Goal: Task Accomplishment & Management: Manage account settings

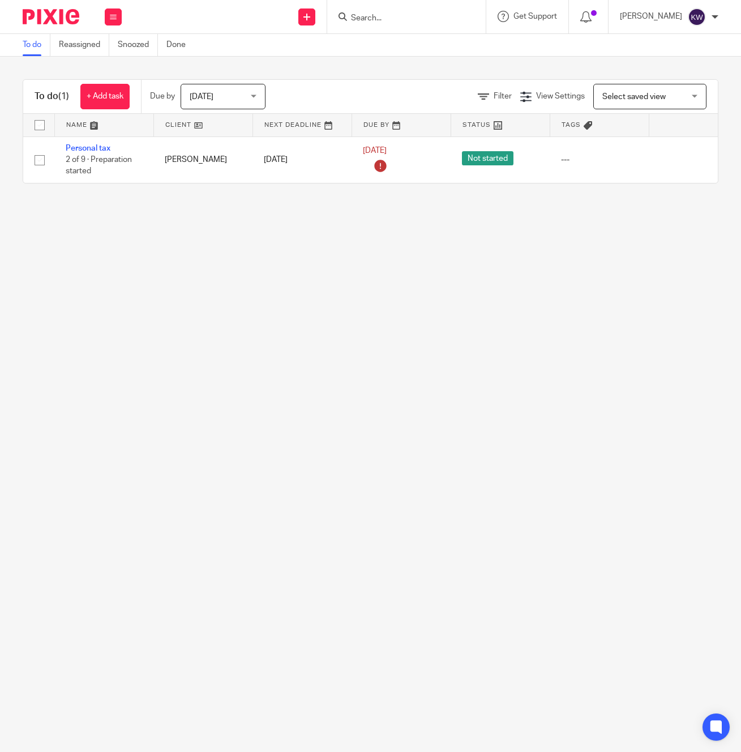
click at [416, 15] on input "Search" at bounding box center [401, 19] width 102 height 10
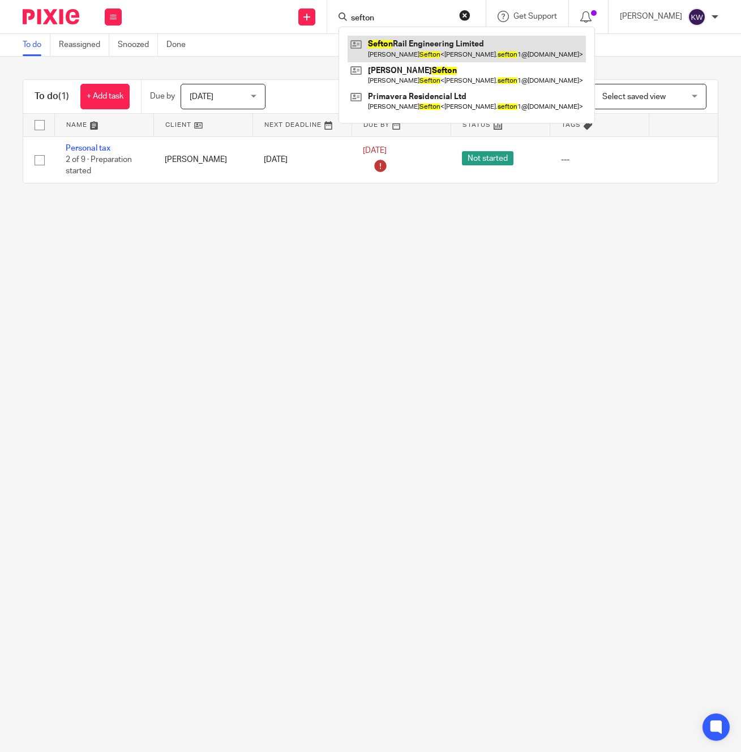
type input "sefton"
click at [418, 45] on link at bounding box center [467, 49] width 238 height 26
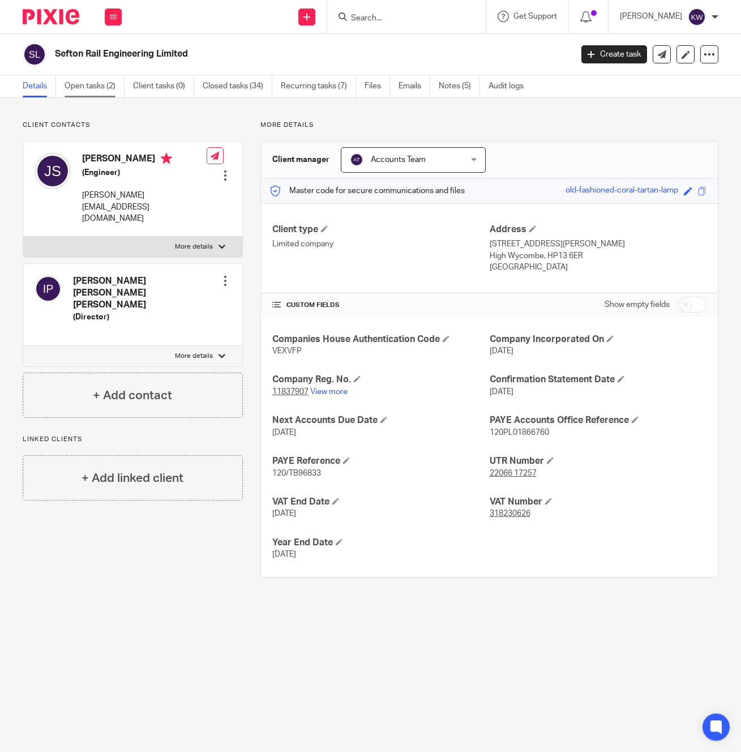
click at [99, 80] on link "Open tasks (2)" at bounding box center [95, 86] width 60 height 22
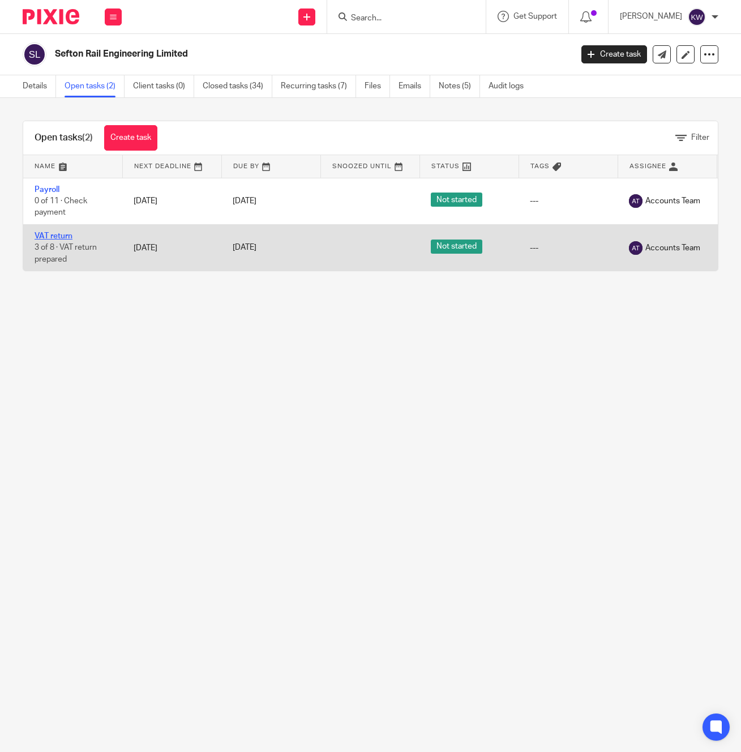
click at [63, 238] on link "VAT return" at bounding box center [54, 236] width 38 height 8
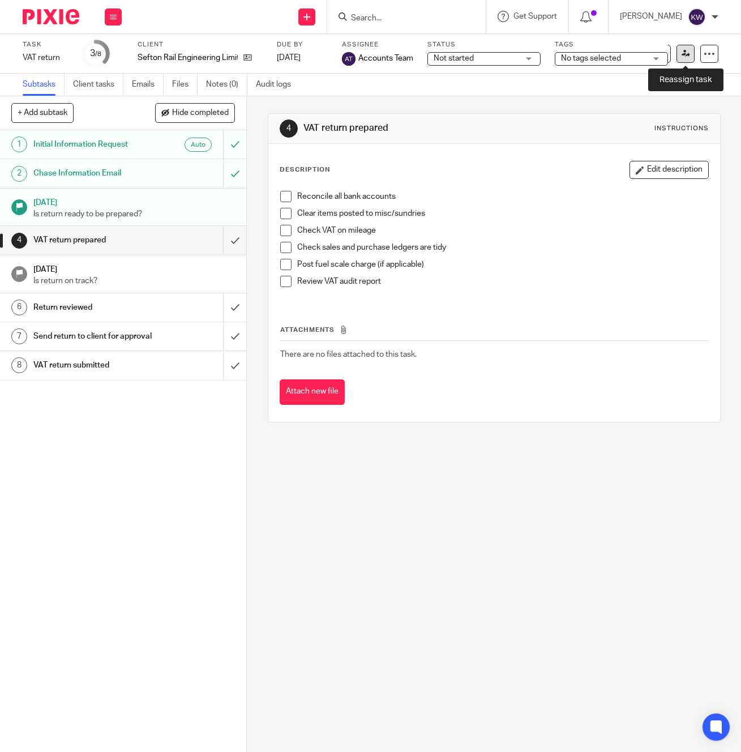
click at [687, 55] on icon at bounding box center [686, 53] width 8 height 8
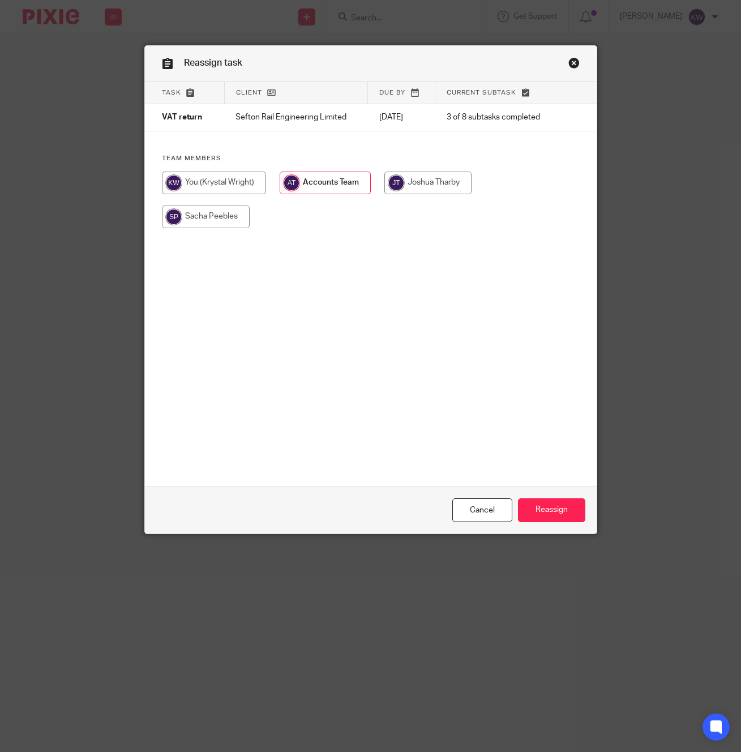
click at [251, 181] on input "radio" at bounding box center [214, 183] width 104 height 23
radio input "true"
click at [548, 501] on input "Reassign" at bounding box center [551, 510] width 67 height 24
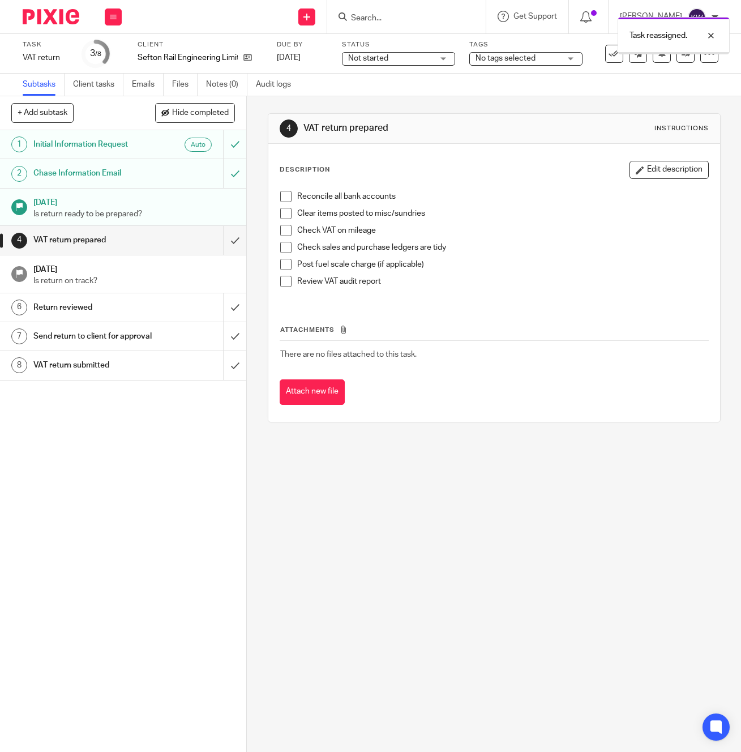
click at [396, 14] on div "Task reassigned." at bounding box center [551, 32] width 360 height 43
click at [392, 18] on div "Task reassigned." at bounding box center [551, 32] width 360 height 43
click at [390, 20] on div "Task reassigned." at bounding box center [551, 32] width 360 height 43
click at [385, 20] on div "Task reassigned." at bounding box center [551, 32] width 360 height 43
click at [380, 17] on div "Task reassigned." at bounding box center [551, 32] width 360 height 43
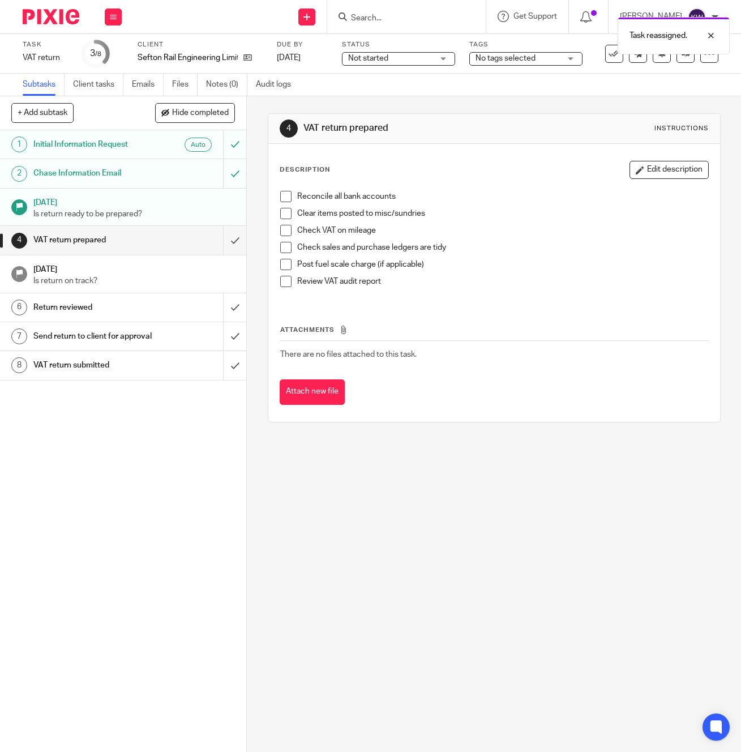
click at [372, 18] on div "Task reassigned." at bounding box center [551, 32] width 360 height 43
click at [381, 18] on div "Task reassigned." at bounding box center [551, 32] width 360 height 43
click at [363, 18] on input "Search" at bounding box center [401, 19] width 102 height 10
click at [366, 18] on input "Search" at bounding box center [401, 19] width 102 height 10
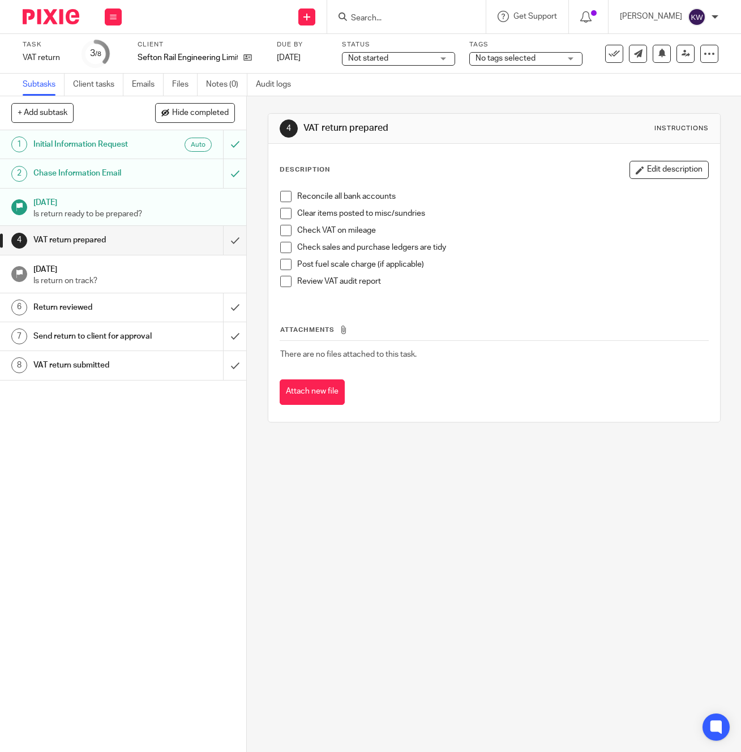
click at [366, 18] on input "Search" at bounding box center [401, 19] width 102 height 10
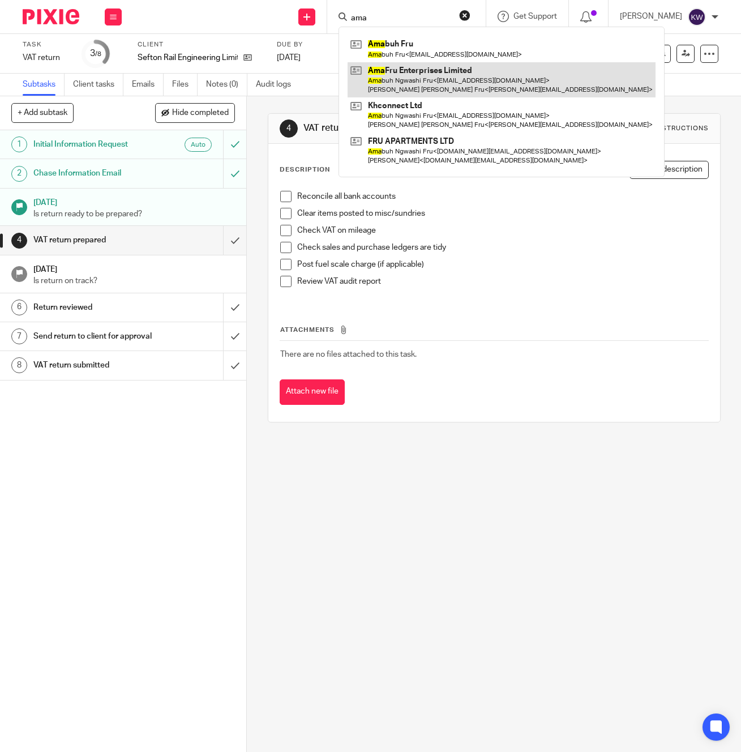
type input "ama"
click at [408, 69] on link at bounding box center [502, 79] width 308 height 35
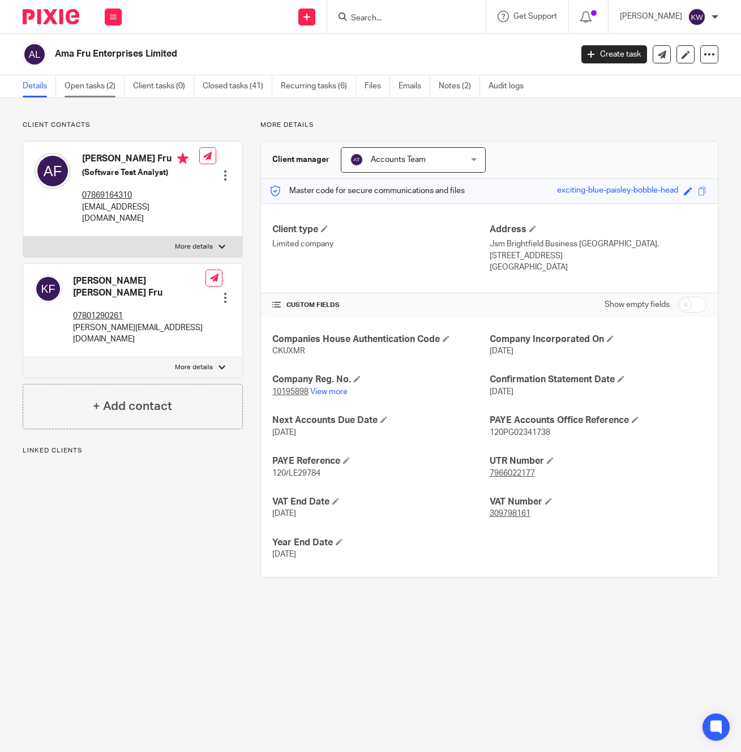
click at [90, 87] on link "Open tasks (2)" at bounding box center [95, 86] width 60 height 22
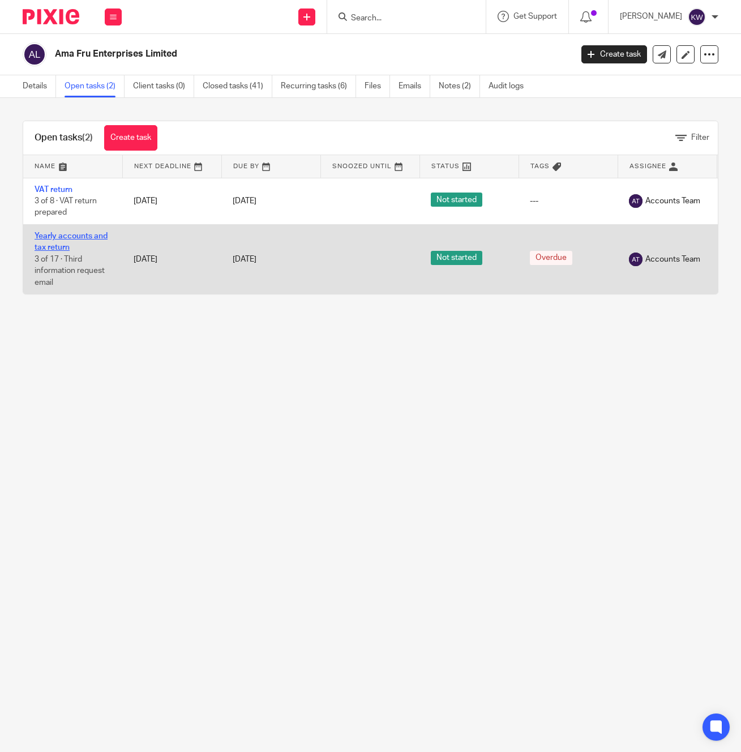
click at [88, 240] on link "Yearly accounts and tax return" at bounding box center [71, 241] width 73 height 19
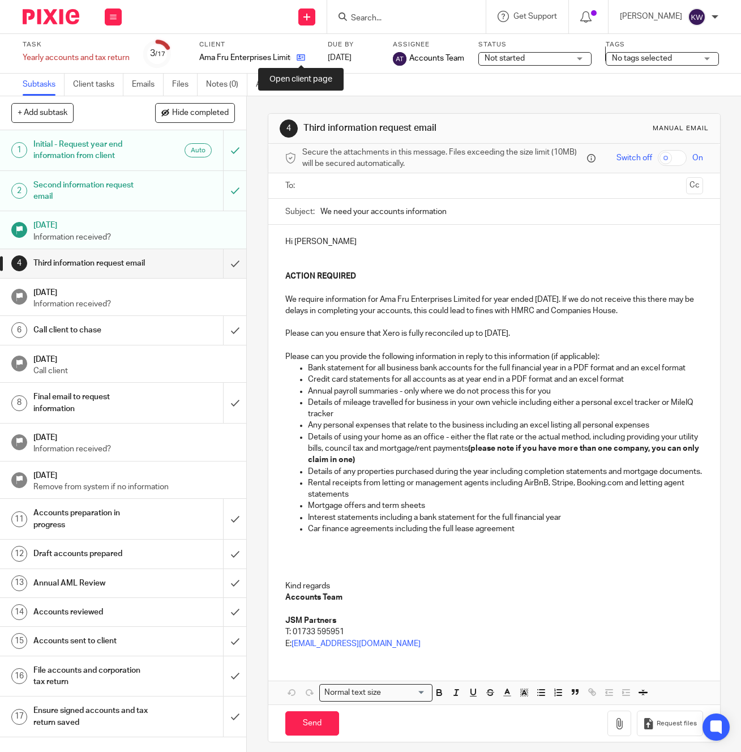
click at [303, 60] on icon at bounding box center [301, 57] width 8 height 8
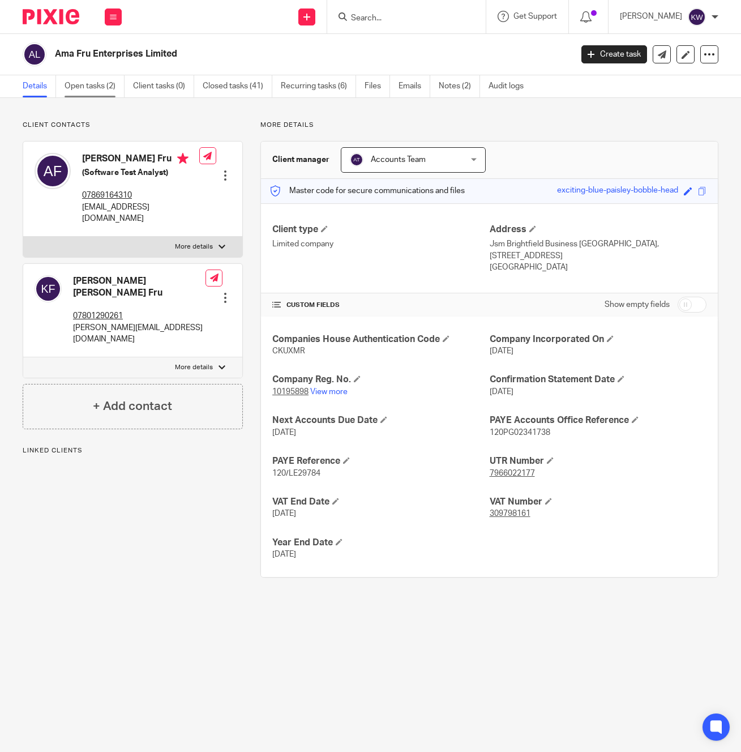
click at [106, 89] on link "Open tasks (2)" at bounding box center [95, 86] width 60 height 22
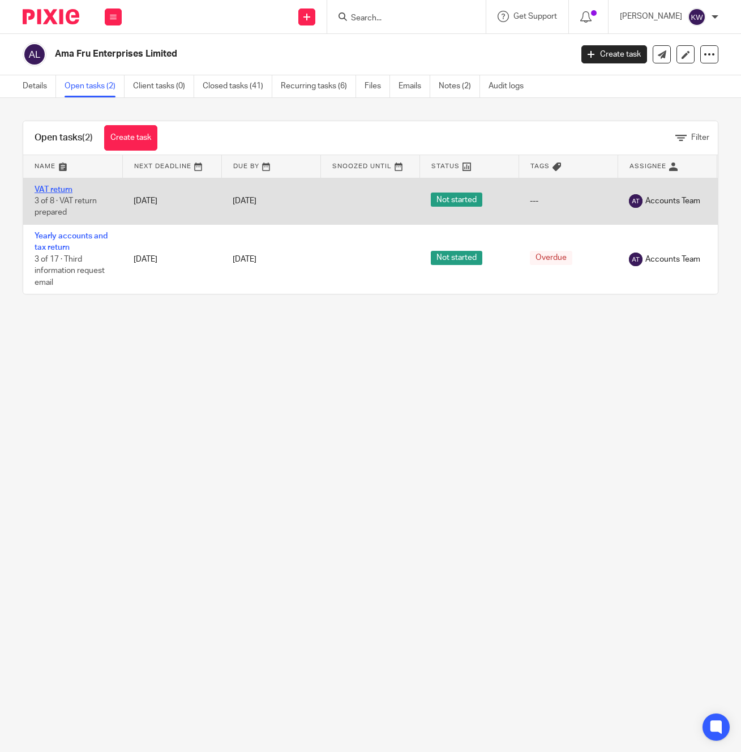
click at [64, 187] on link "VAT return" at bounding box center [54, 190] width 38 height 8
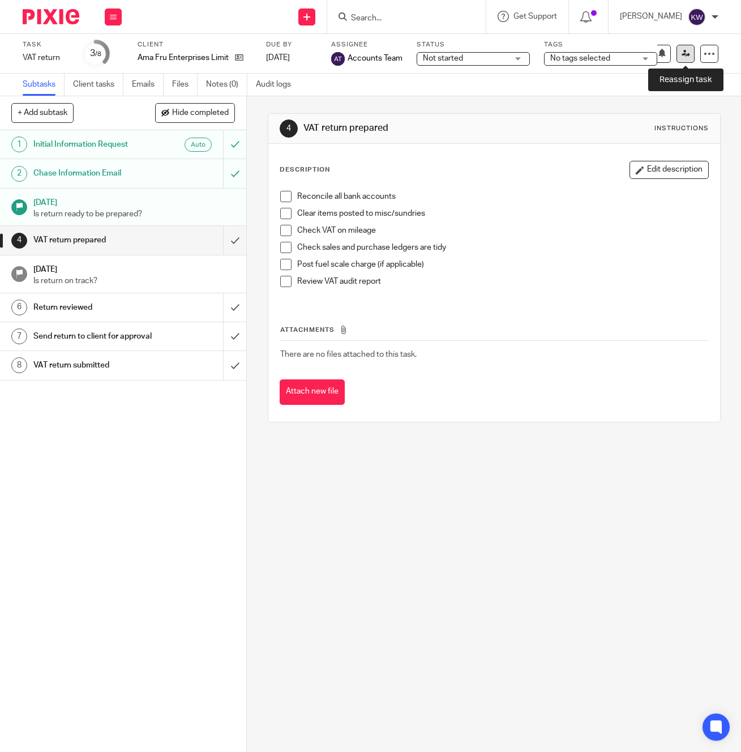
click at [681, 57] on link at bounding box center [686, 54] width 18 height 18
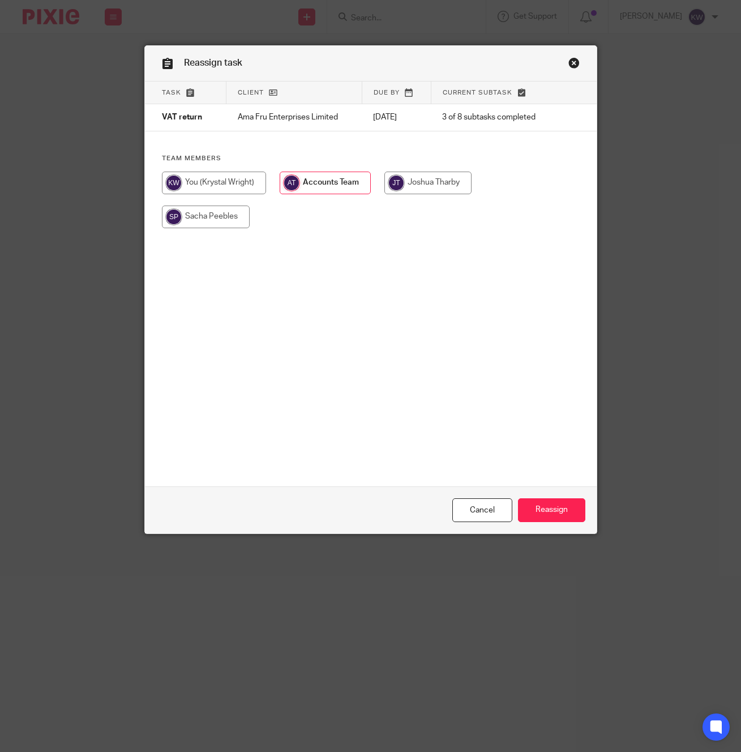
click at [191, 182] on input "radio" at bounding box center [214, 183] width 104 height 23
radio input "true"
click at [552, 514] on input "Reassign" at bounding box center [551, 510] width 67 height 24
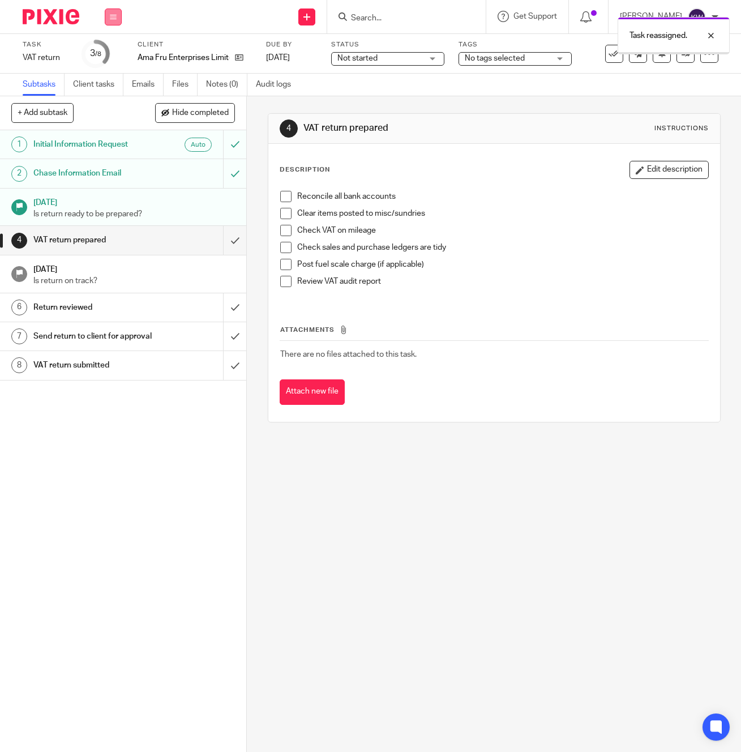
click at [115, 18] on icon at bounding box center [113, 17] width 7 height 7
click at [116, 104] on link "Team" at bounding box center [107, 103] width 19 height 8
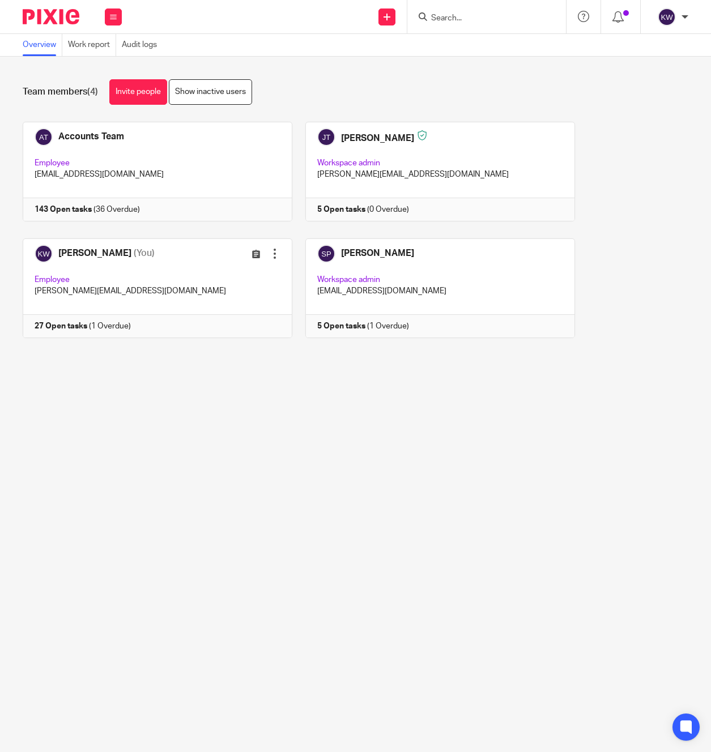
click at [458, 19] on input "Search" at bounding box center [481, 19] width 102 height 10
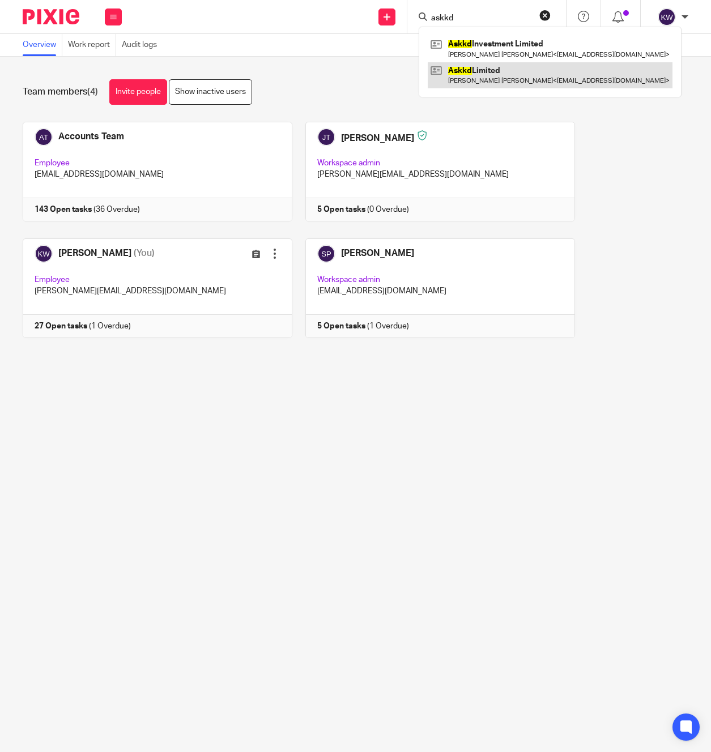
type input "askkd"
click at [479, 65] on link at bounding box center [550, 75] width 245 height 26
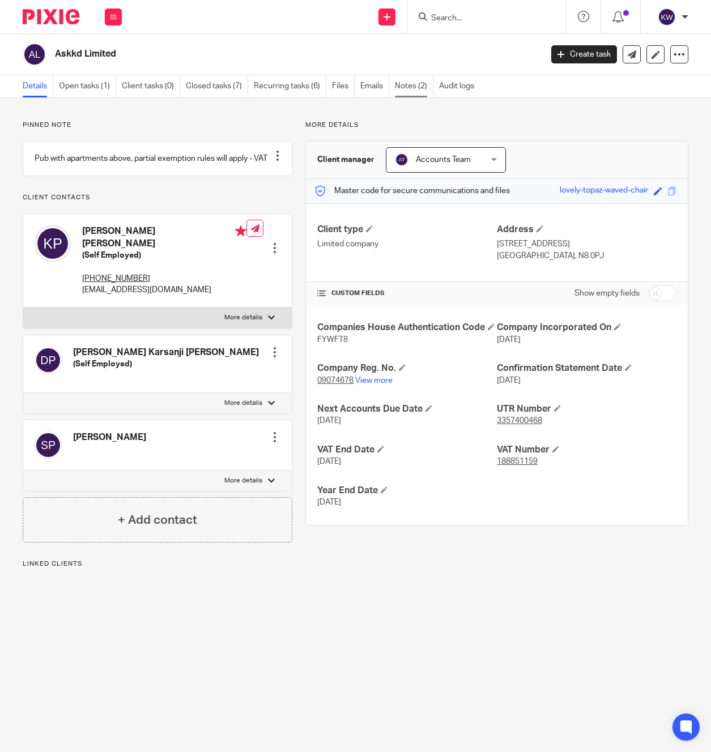
click at [412, 88] on link "Notes (2)" at bounding box center [414, 86] width 39 height 22
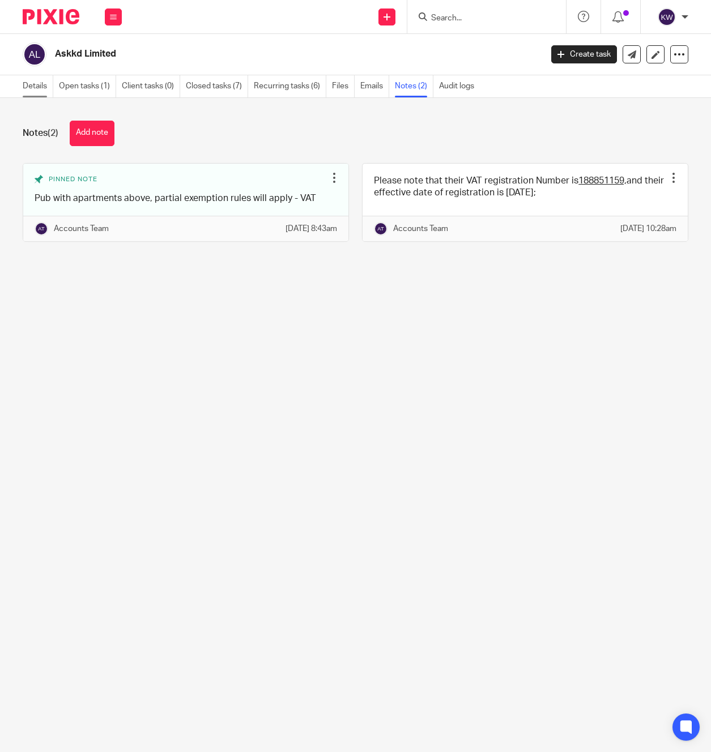
click at [37, 91] on link "Details" at bounding box center [38, 86] width 31 height 22
